Goal: Obtain resource: Download file/media

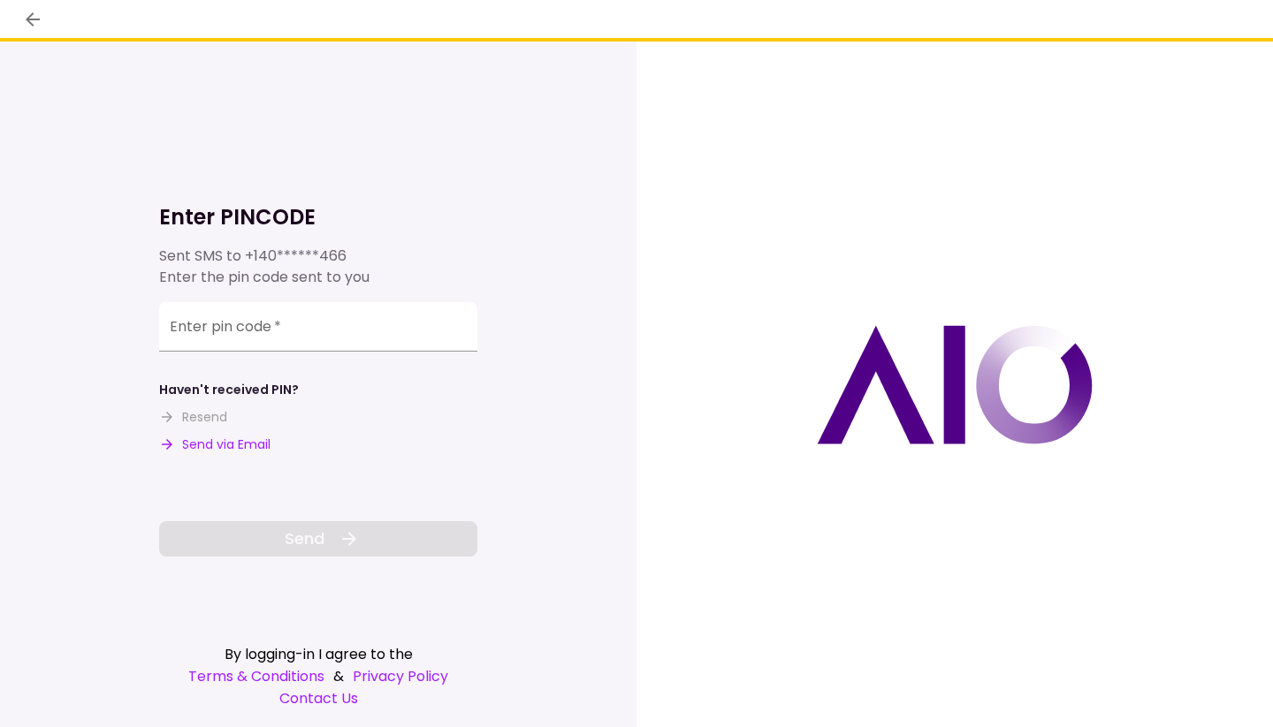
click at [217, 327] on div "Enter pin code   *" at bounding box center [318, 326] width 318 height 49
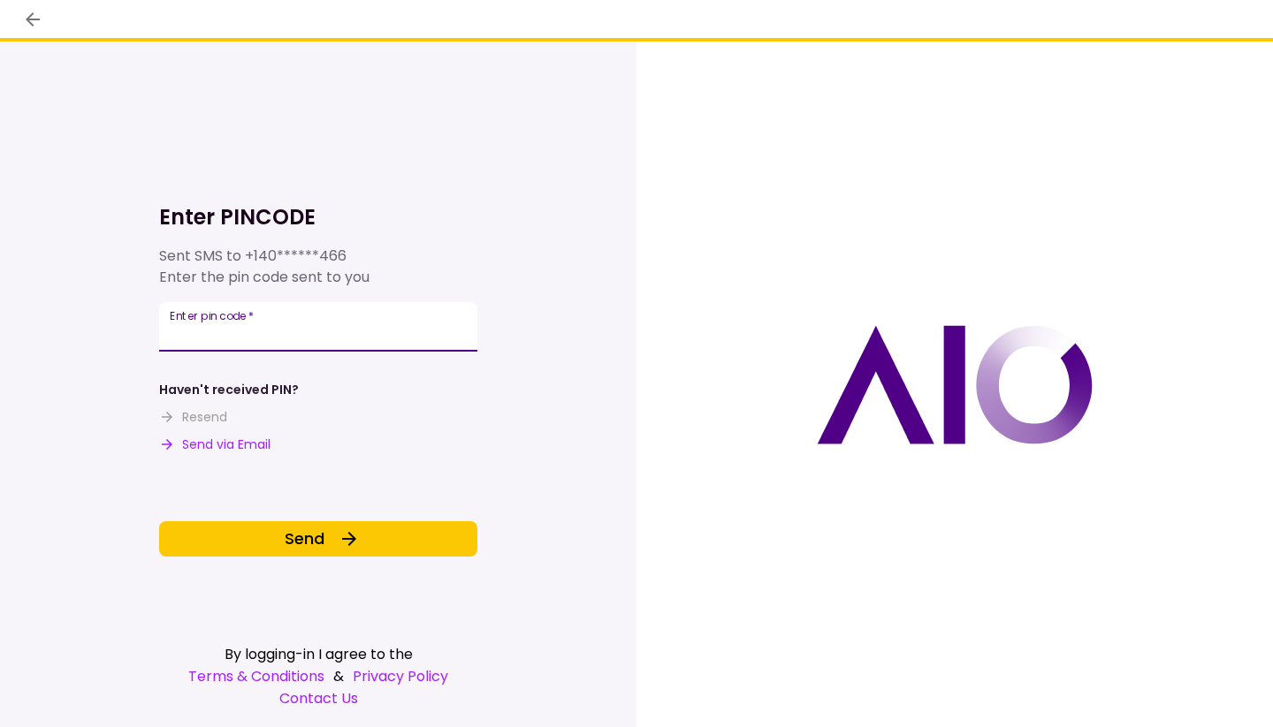
type input "******"
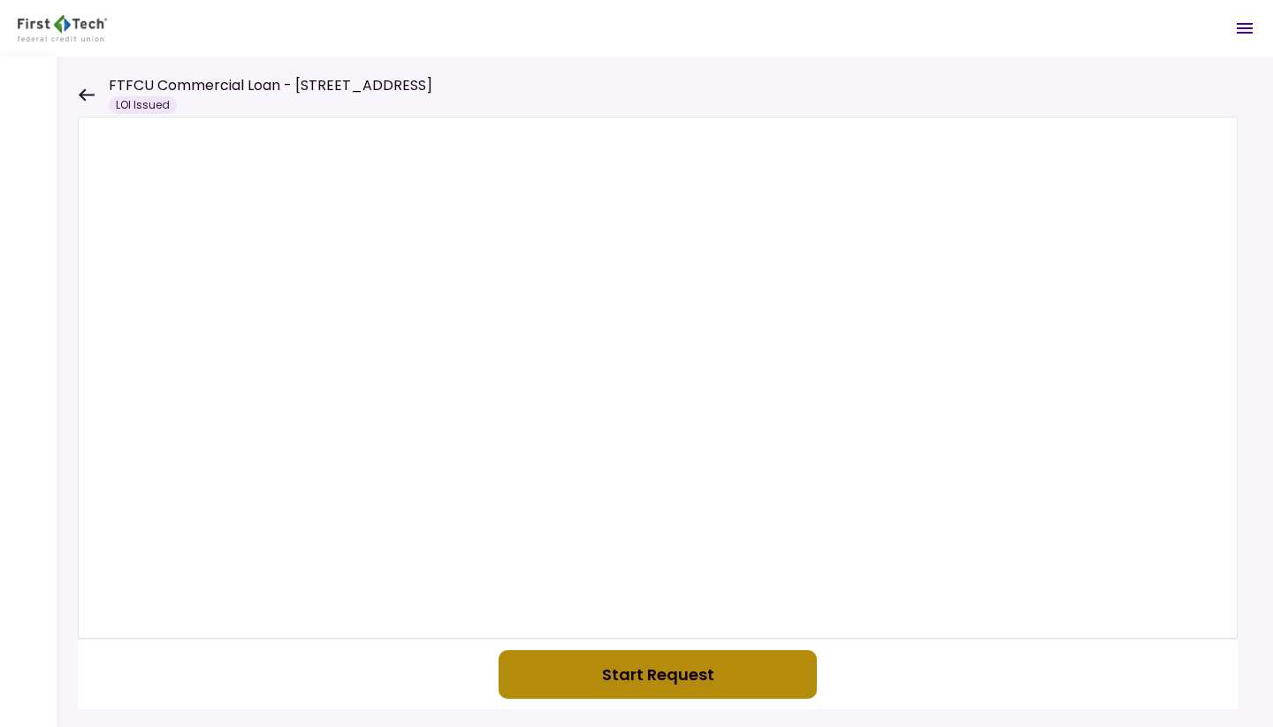
click at [593, 672] on button "Start Request" at bounding box center [657, 674] width 318 height 49
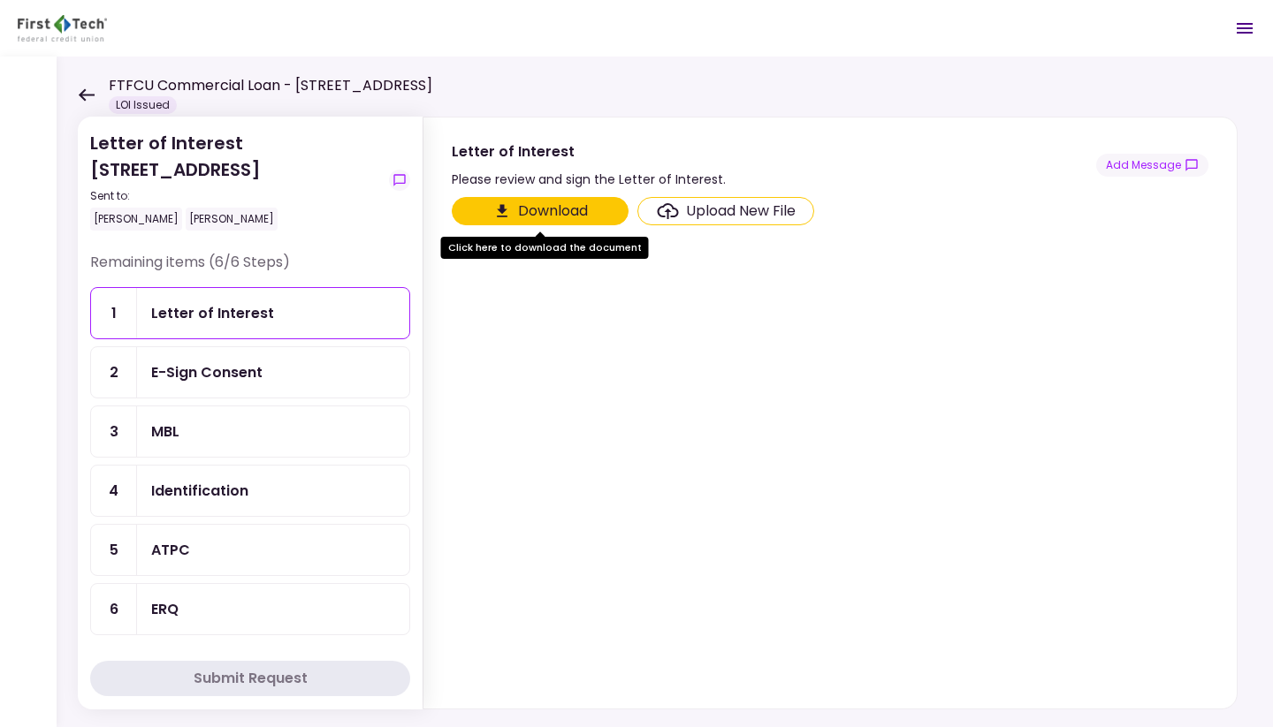
click at [534, 209] on button "Download" at bounding box center [540, 211] width 177 height 28
